Goal: Task Accomplishment & Management: Complete application form

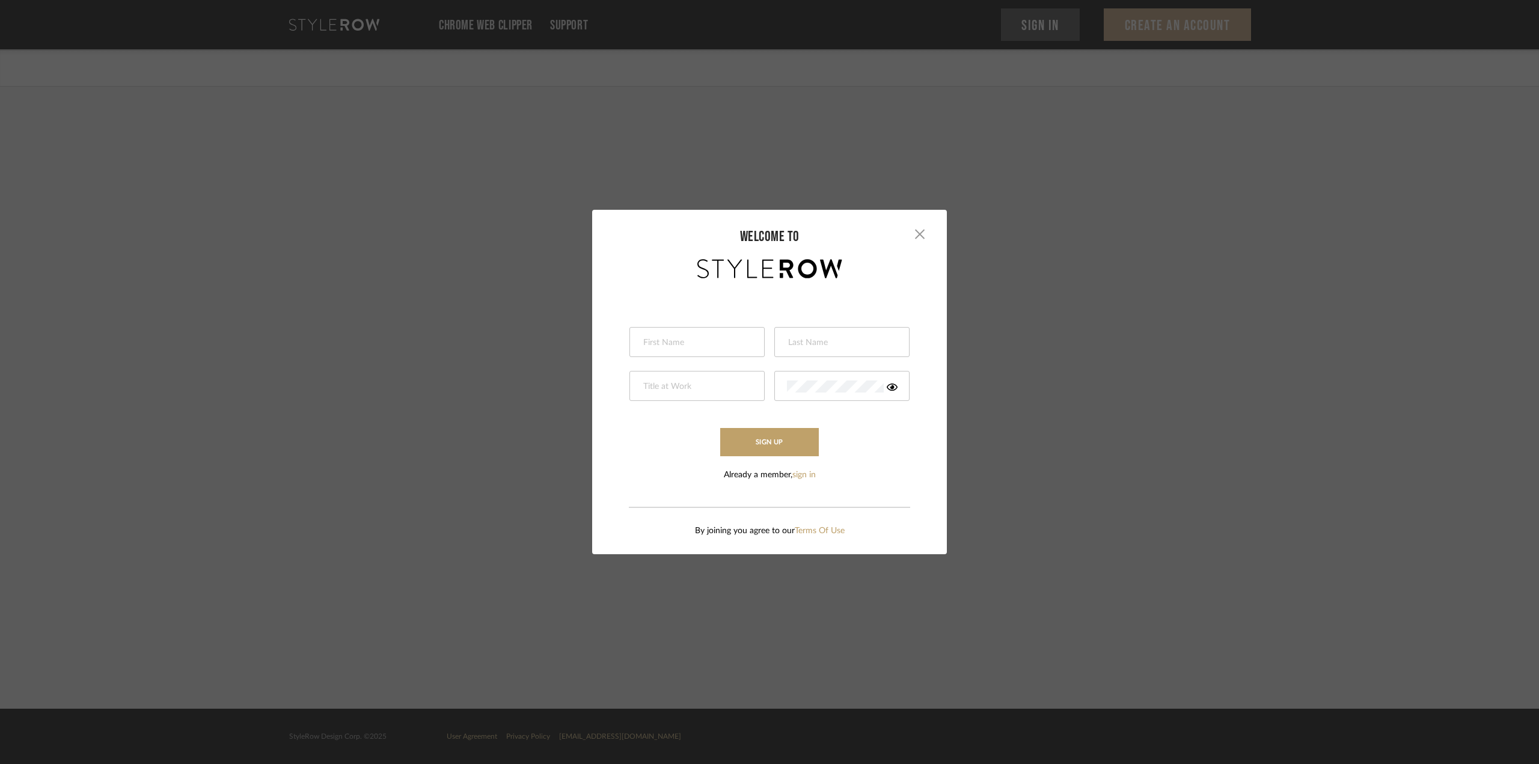
click at [670, 339] on input "text" at bounding box center [695, 343] width 107 height 12
type input "Cami"
type input "[PERSON_NAME]"
type input "J"
type input "Project Designer"
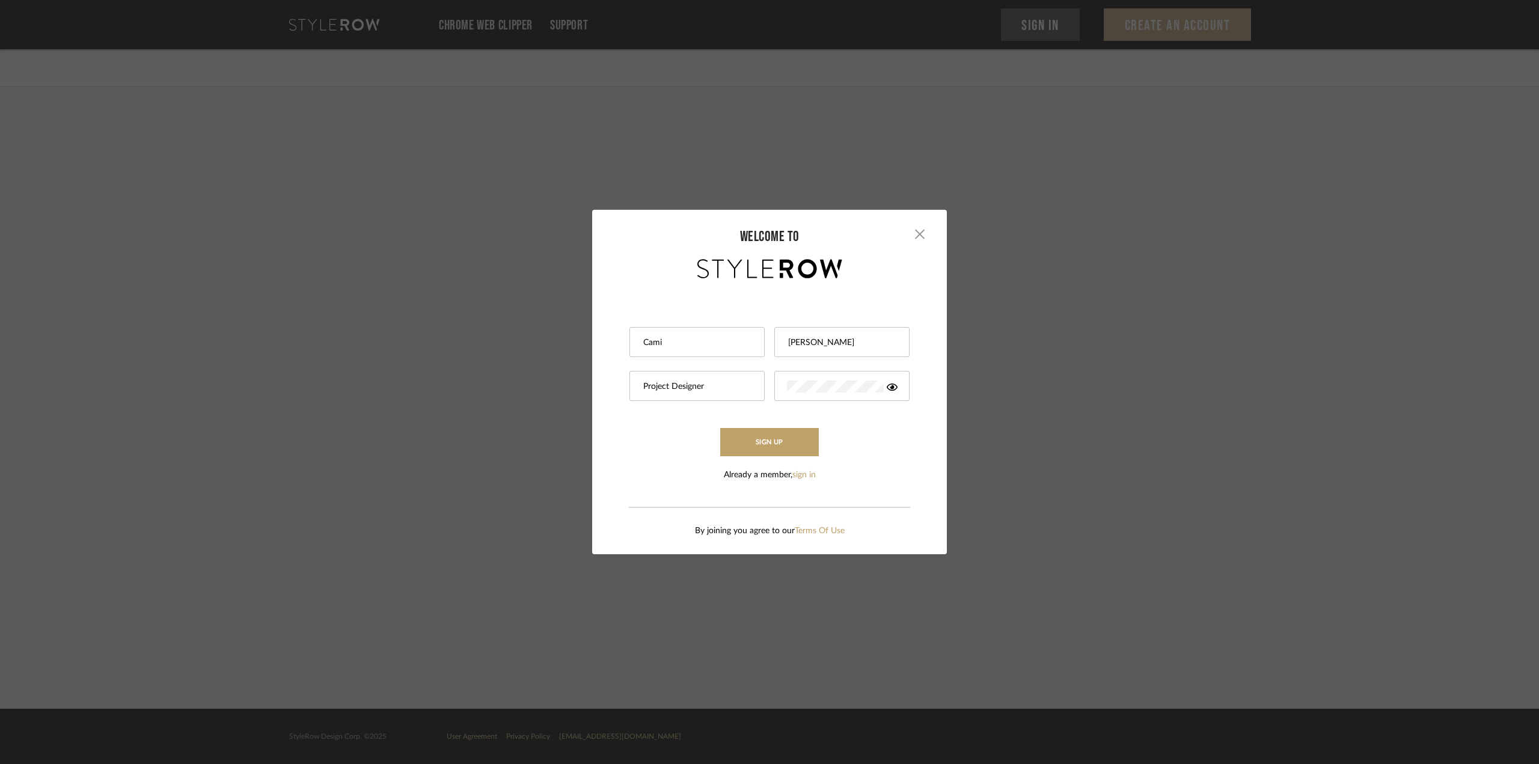
click at [887, 388] on icon at bounding box center [892, 387] width 11 height 10
click at [720, 428] on button "Sign Up" at bounding box center [769, 442] width 99 height 28
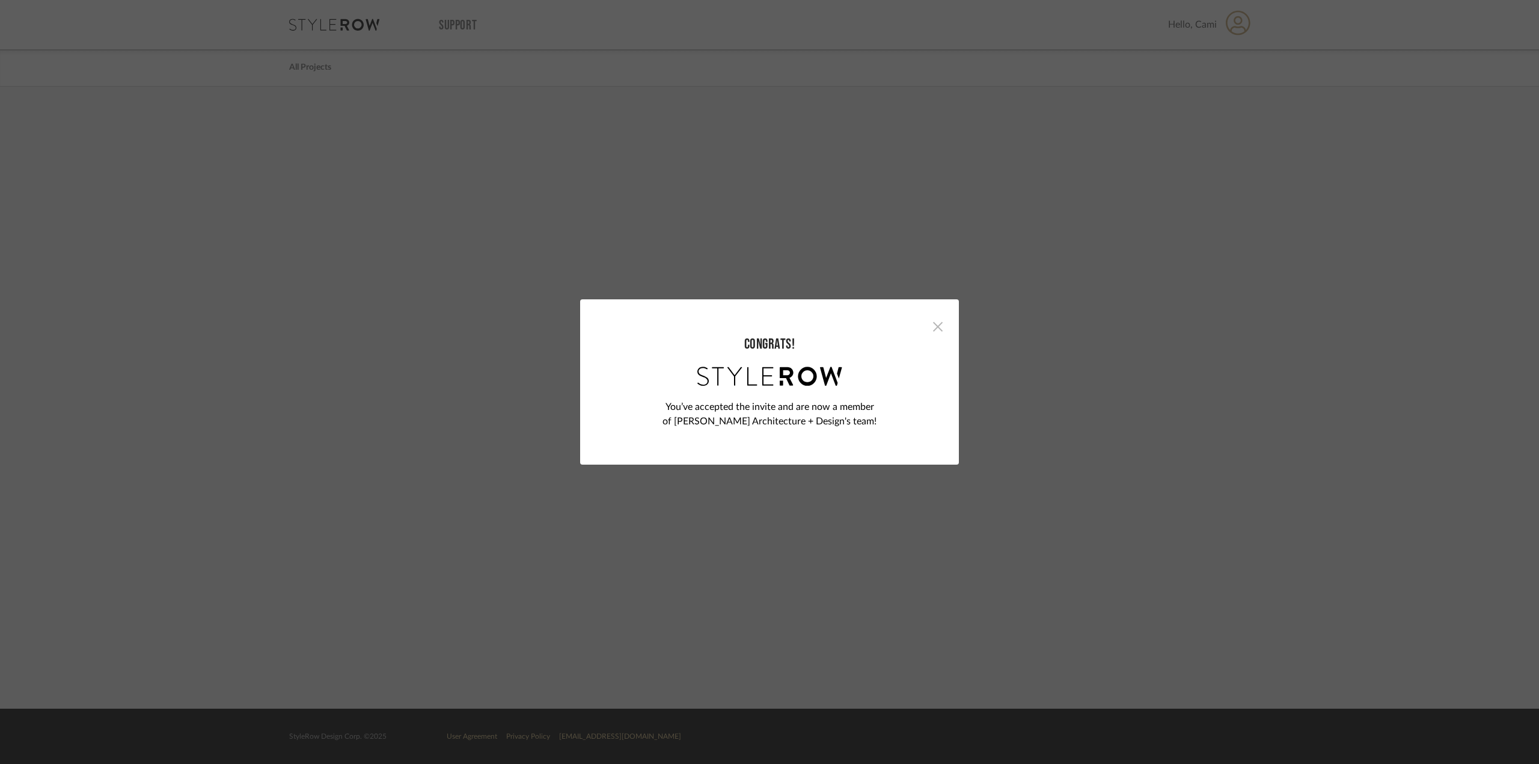
click at [933, 331] on span "button" at bounding box center [938, 326] width 24 height 24
